Goal: Transaction & Acquisition: Register for event/course

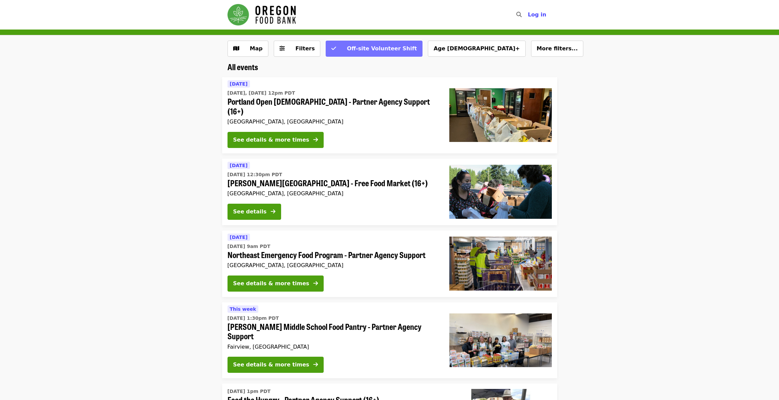
click at [352, 48] on span "Off-site Volunteer Shift" at bounding box center [382, 48] width 70 height 6
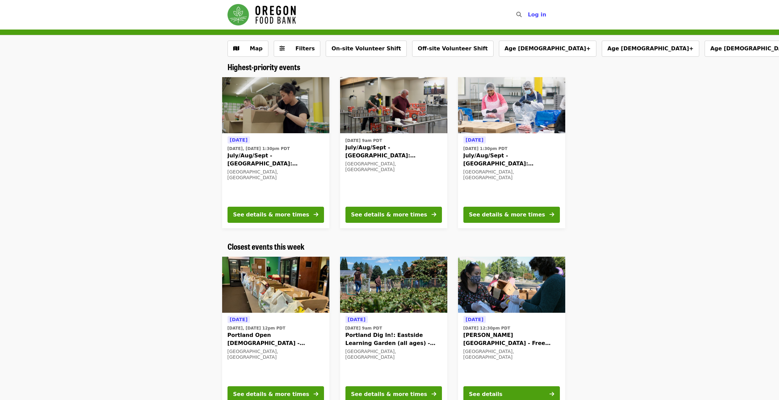
click at [408, 295] on img at bounding box center [393, 284] width 107 height 56
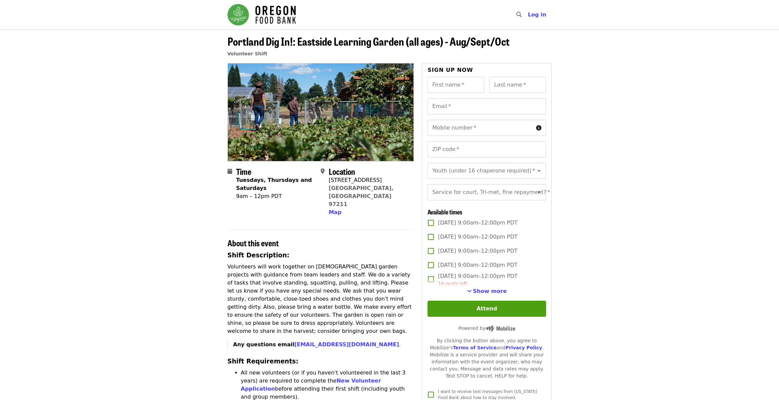
drag, startPoint x: 294, startPoint y: 252, endPoint x: 398, endPoint y: 312, distance: 119.7
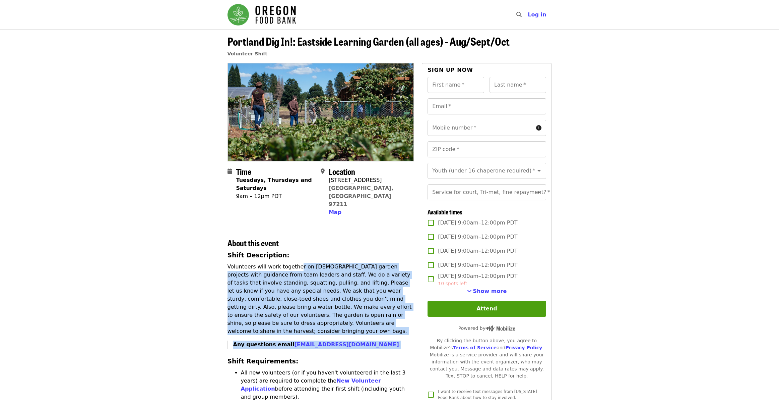
drag, startPoint x: 398, startPoint y: 312, endPoint x: 367, endPoint y: 271, distance: 51.0
click at [368, 286] on p "Volunteers will work together on [DEMOGRAPHIC_DATA] garden projects with guidan…" at bounding box center [321, 298] width 187 height 72
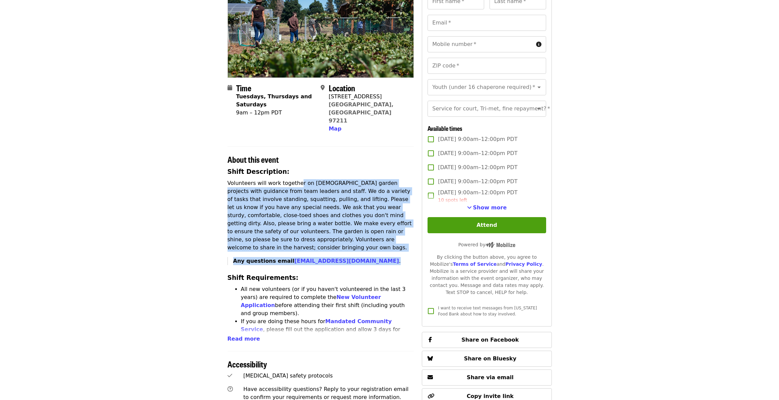
click at [242, 335] on span "Read more" at bounding box center [244, 338] width 33 height 6
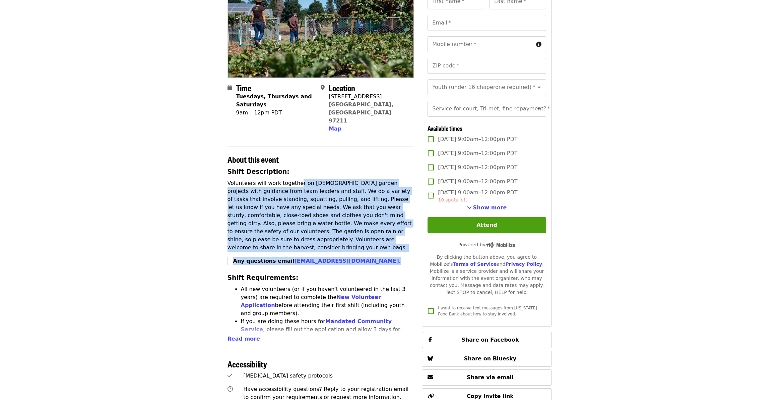
scroll to position [209, 0]
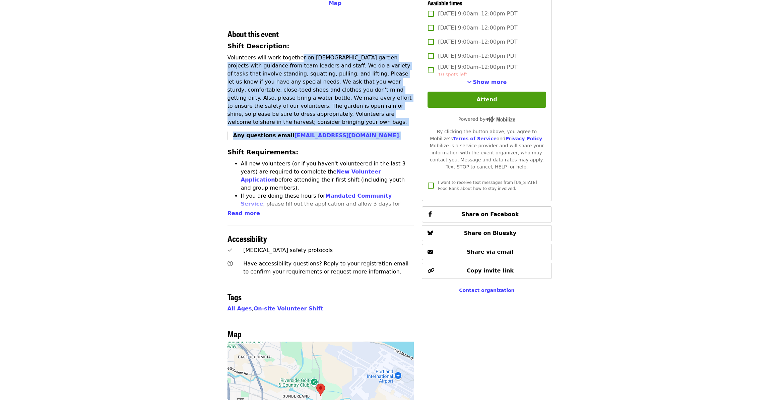
click at [242, 210] on span "Read more" at bounding box center [244, 213] width 33 height 6
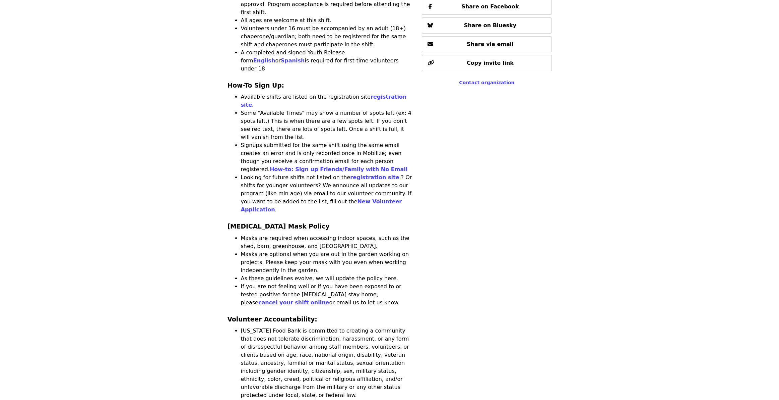
drag, startPoint x: 270, startPoint y: 229, endPoint x: 314, endPoint y: 275, distance: 63.8
drag, startPoint x: 314, startPoint y: 275, endPoint x: 321, endPoint y: 277, distance: 7.6
drag, startPoint x: 310, startPoint y: 311, endPoint x: 333, endPoint y: 355, distance: 50.2
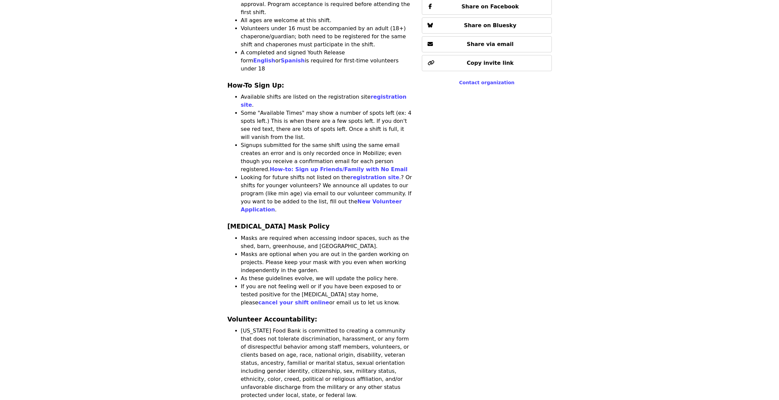
click at [319, 365] on li "[US_STATE] Food Bank is committed to creating a community that does not tolerat…" at bounding box center [327, 362] width 173 height 72
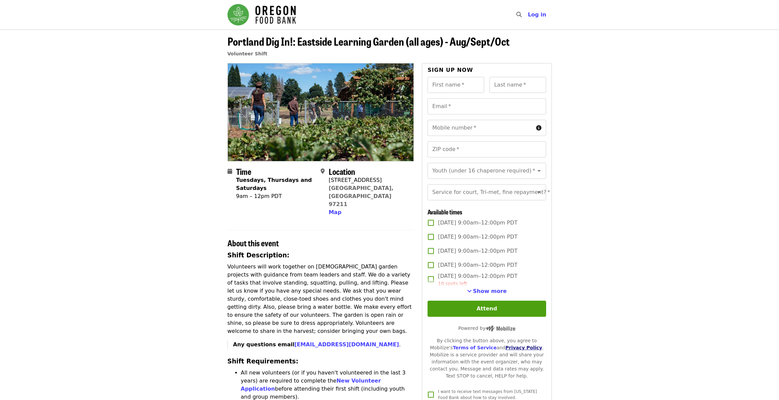
scroll to position [93, 0]
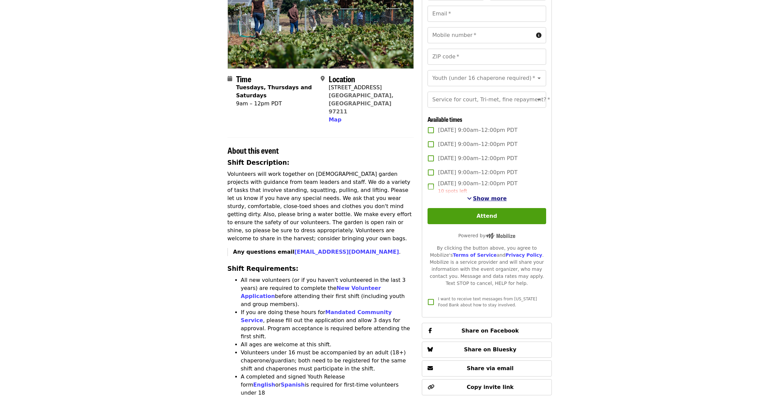
drag, startPoint x: 473, startPoint y: 206, endPoint x: 476, endPoint y: 604, distance: 397.9
click at [473, 201] on span "Show more" at bounding box center [490, 198] width 34 height 6
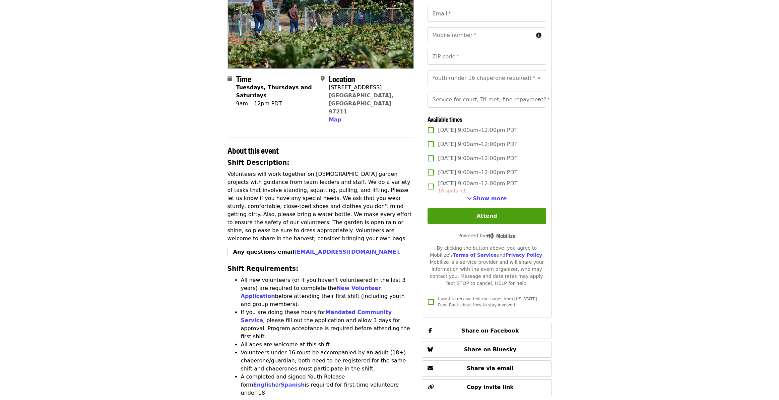
click at [0, 0] on span "[DATE] 9:00am–12:00pm PDT" at bounding box center [0, 0] width 0 height 0
click at [478, 201] on span "Show more" at bounding box center [490, 198] width 34 height 6
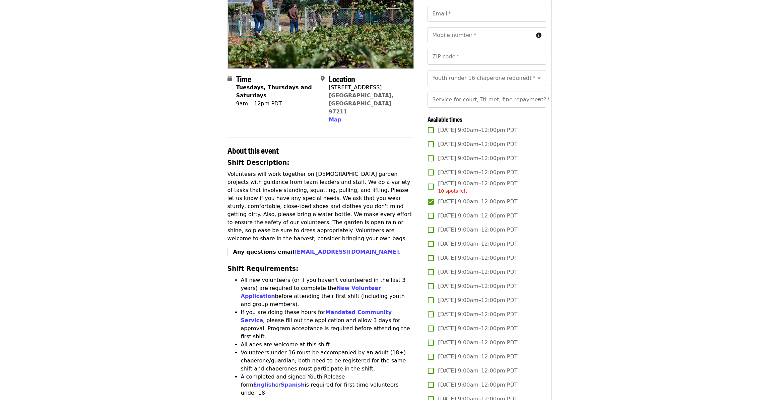
click at [488, 222] on div "[DATE] 9:00am–12:00pm PDT [DATE] 9:00am–12:00pm PDT [DATE] 9:00am–12:00pm PDT […" at bounding box center [487, 360] width 118 height 474
drag, startPoint x: 333, startPoint y: 338, endPoint x: 400, endPoint y: 346, distance: 67.9
click at [400, 348] on li "Volunteers under 16 must be accompanied by an adult (18+) chaperone/guardian; b…" at bounding box center [327, 360] width 173 height 24
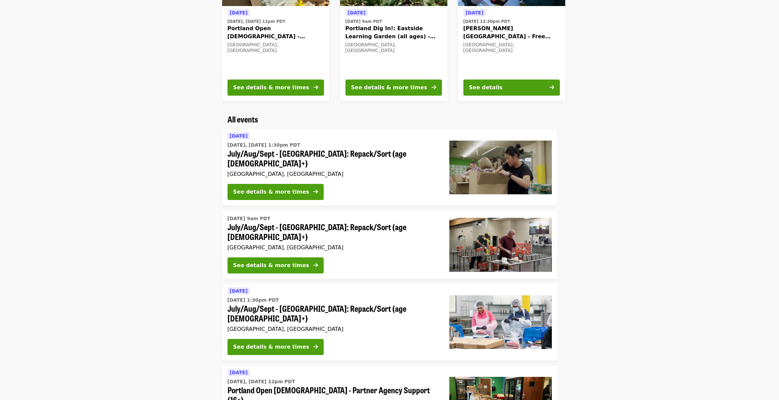
scroll to position [335, 0]
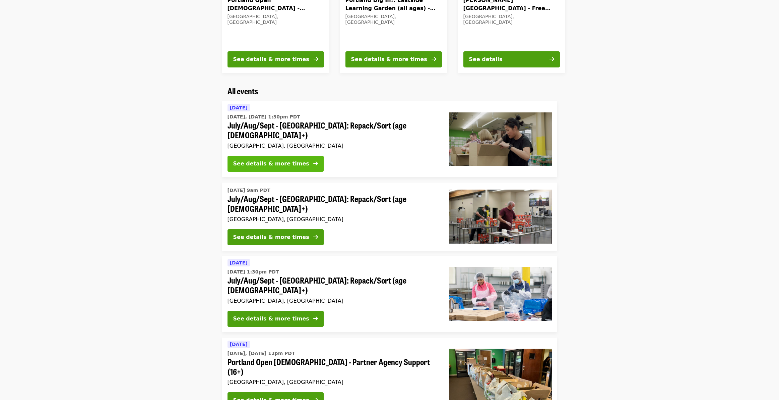
click at [289, 160] on div "See details & more times" at bounding box center [271, 164] width 76 height 8
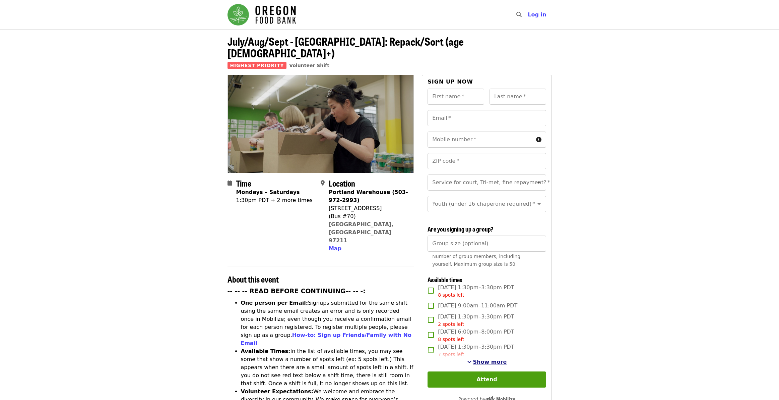
click at [484, 359] on span "Show more" at bounding box center [490, 361] width 34 height 6
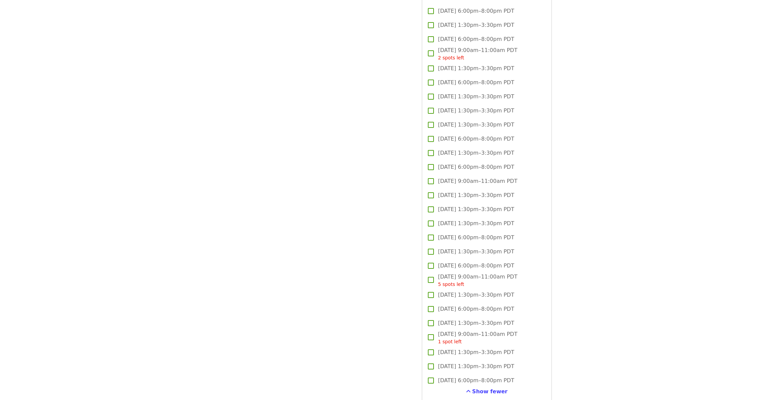
scroll to position [639, 0]
